Goal: Task Accomplishment & Management: Use online tool/utility

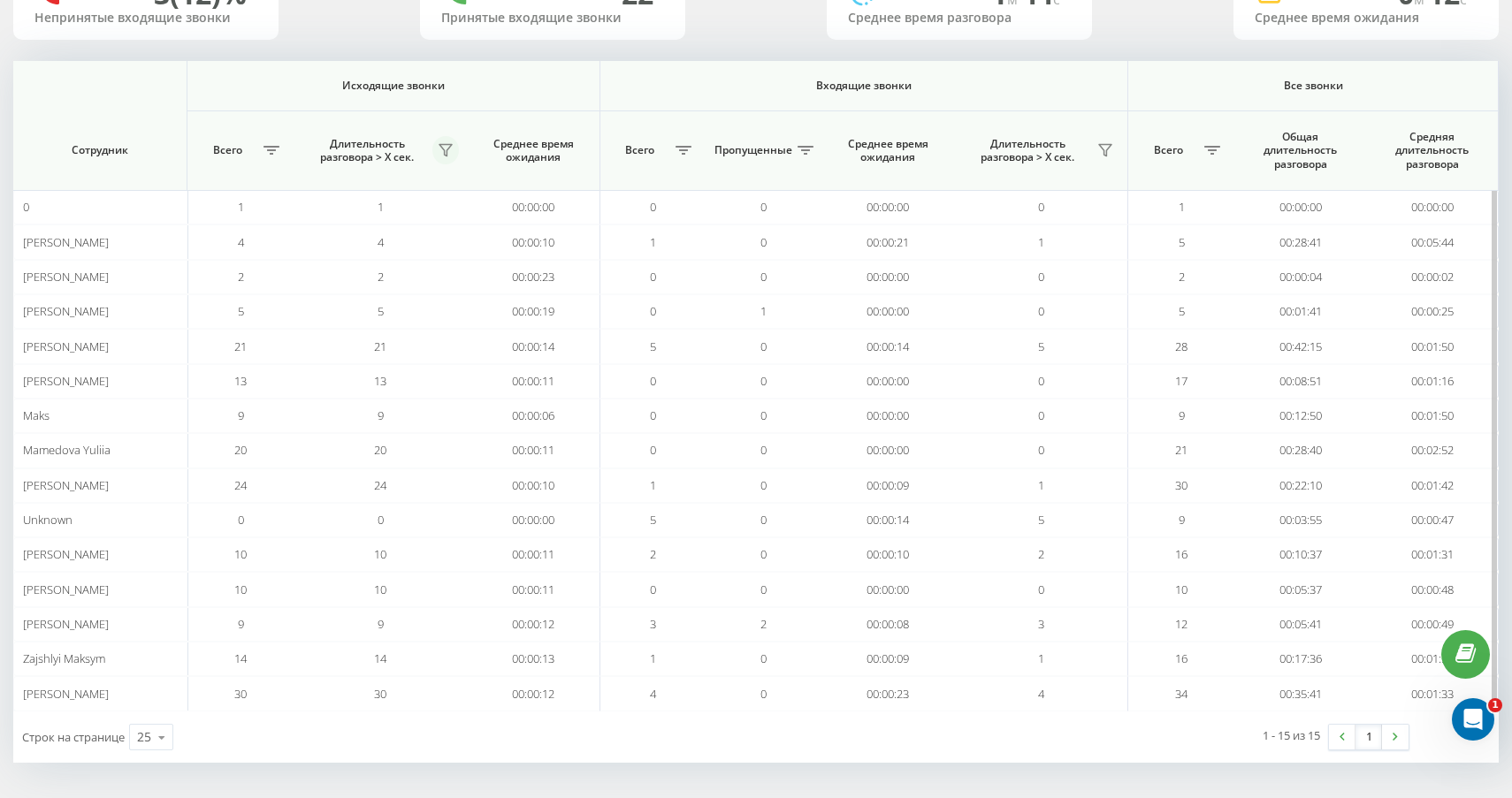
click at [446, 143] on icon at bounding box center [446, 151] width 14 height 14
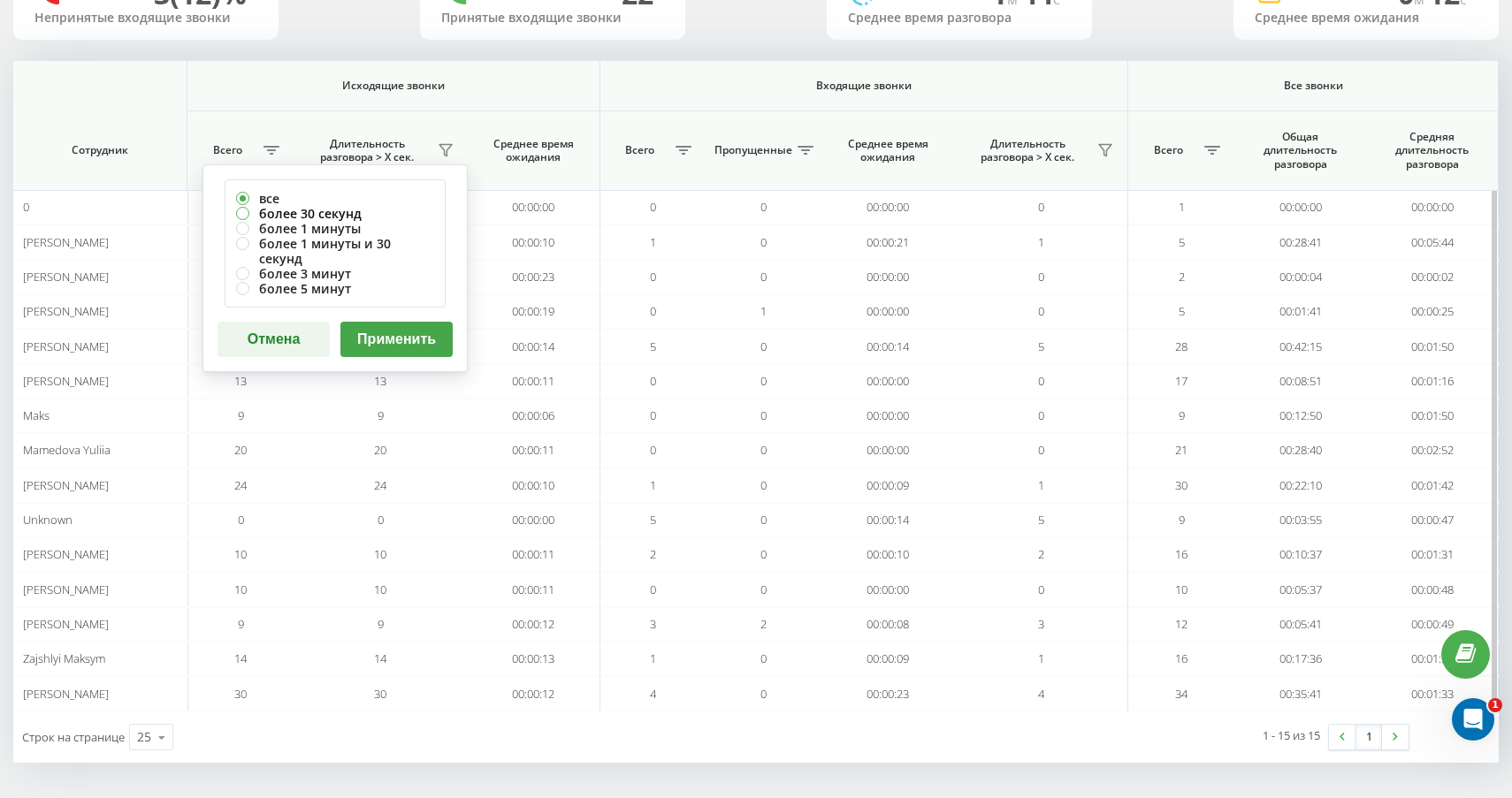
click at [353, 210] on label "более 30 секунд" at bounding box center [336, 213] width 198 height 15
radio input "true"
click at [411, 322] on button "Применить" at bounding box center [396, 339] width 112 height 35
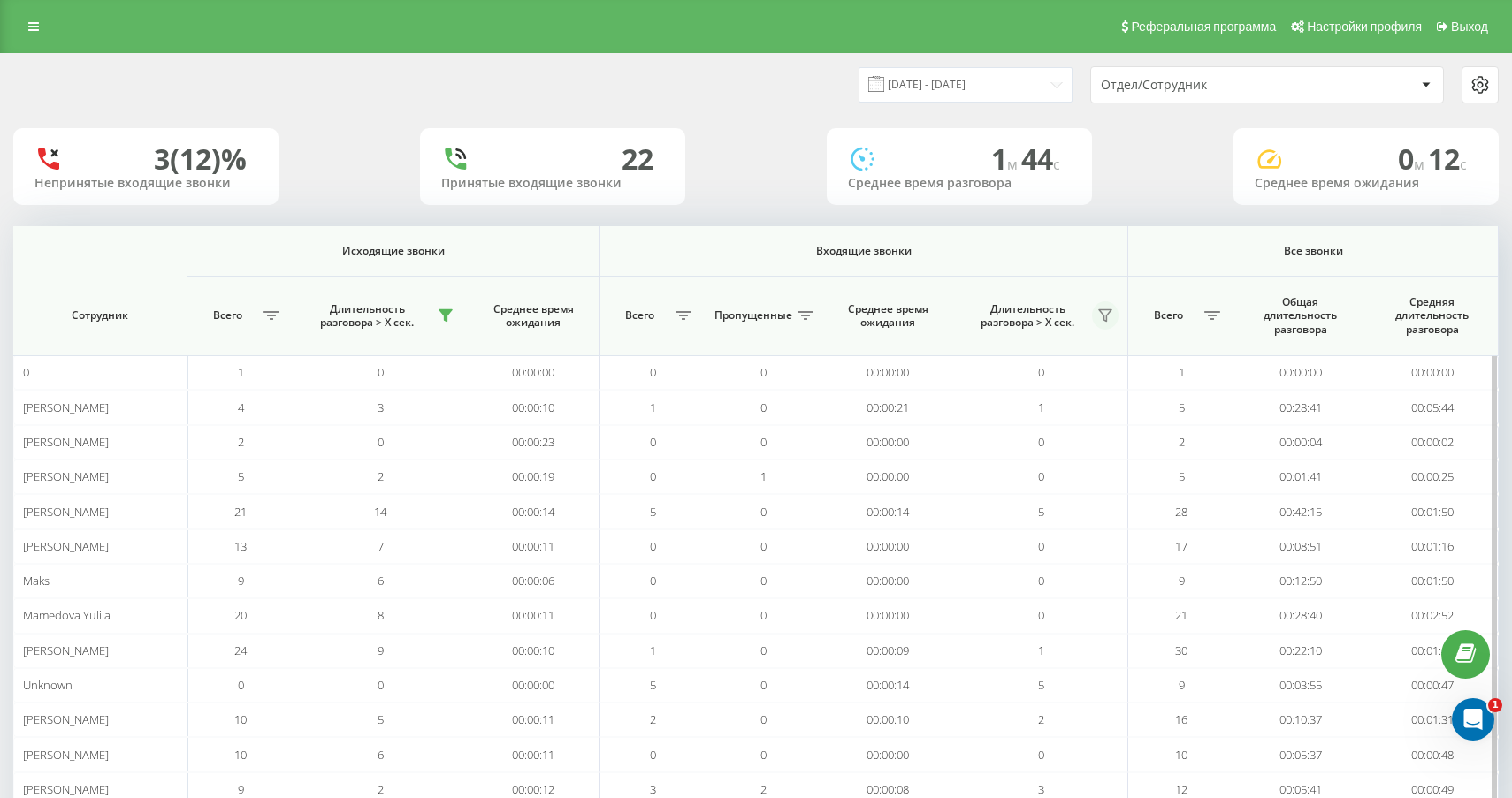
click at [1102, 306] on button at bounding box center [1105, 315] width 27 height 28
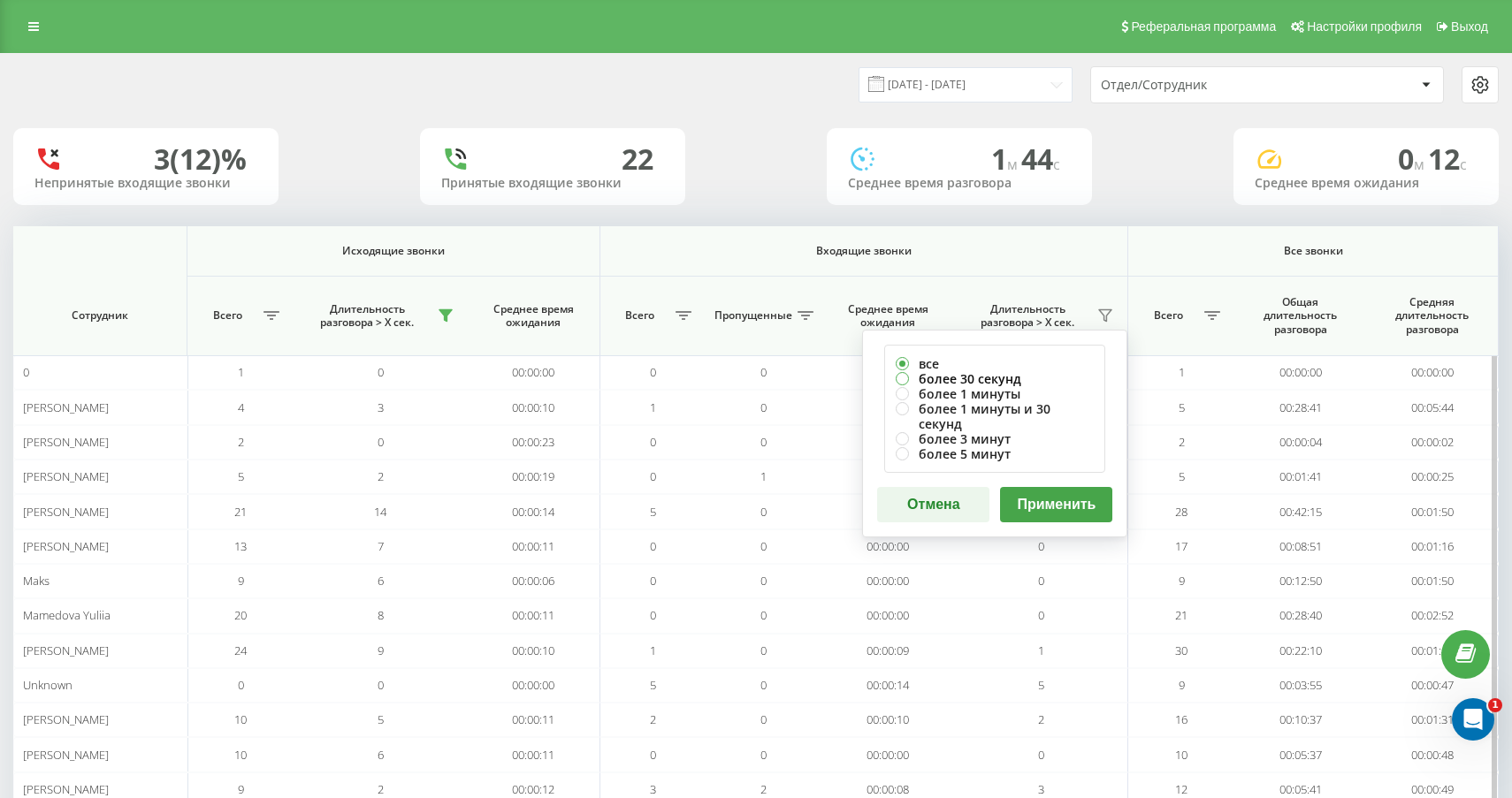
click at [985, 374] on label "более 30 секунд" at bounding box center [995, 378] width 198 height 15
radio input "true"
click at [1064, 489] on button "Применить" at bounding box center [1056, 505] width 112 height 35
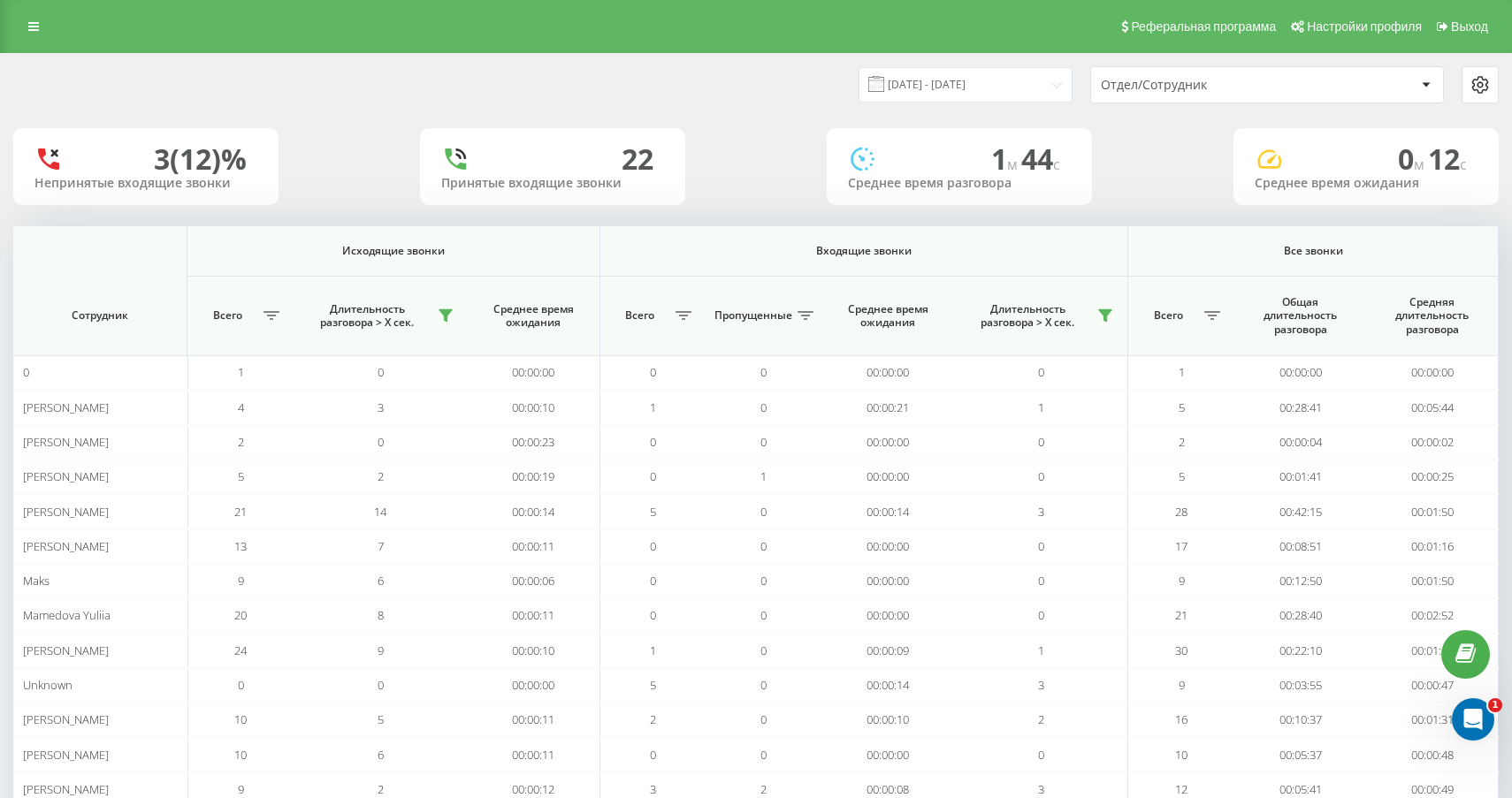
scroll to position [166, 0]
